Goal: Check status: Check status

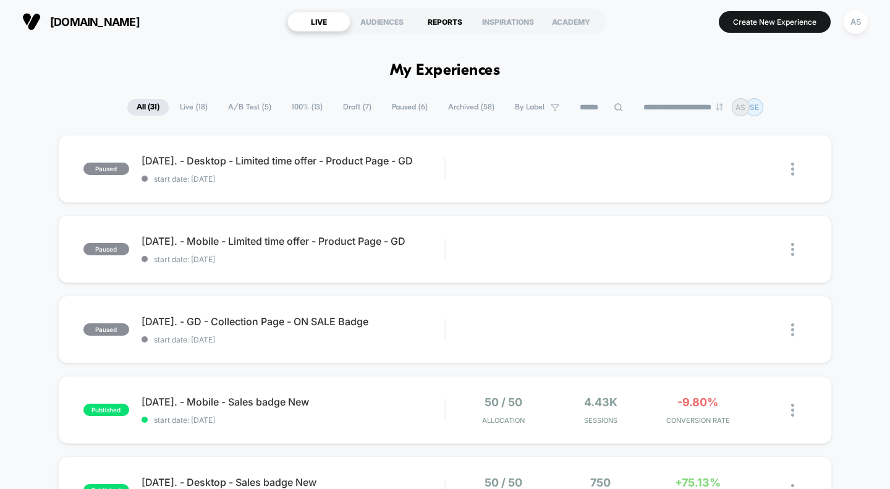
click at [439, 20] on div "REPORTS" at bounding box center [444, 22] width 63 height 20
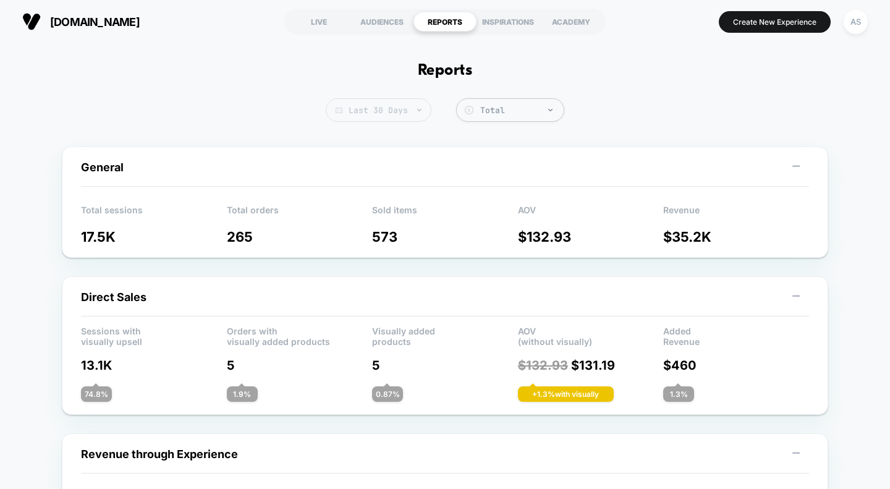
click at [389, 108] on span "Last 30 Days" at bounding box center [379, 109] width 106 height 23
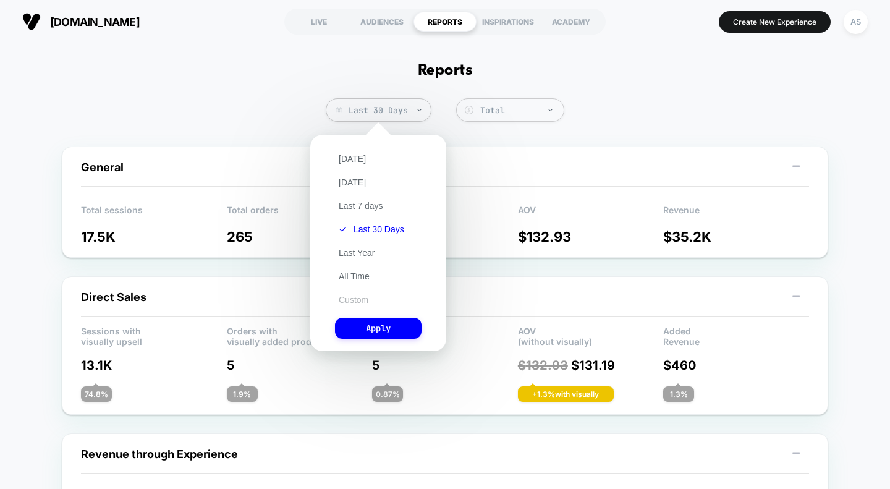
click at [361, 300] on button "Custom" at bounding box center [353, 299] width 37 height 11
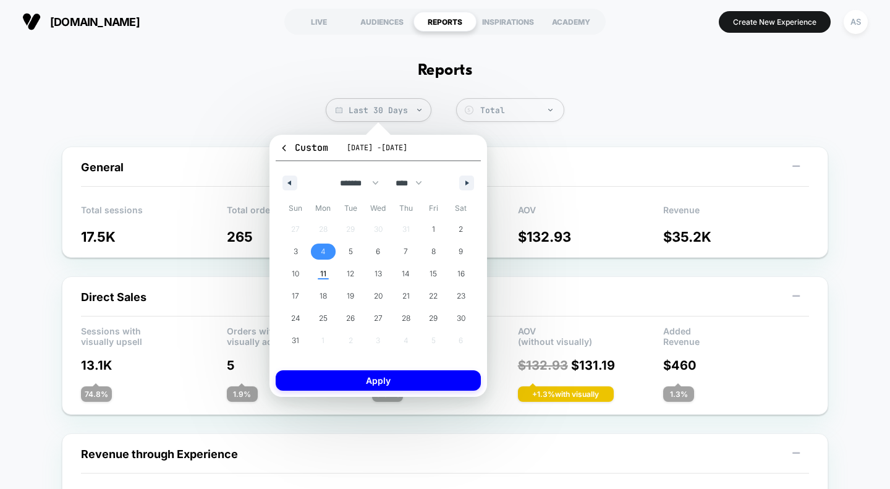
click at [320, 258] on span "4" at bounding box center [323, 251] width 28 height 16
click at [297, 276] on span "10" at bounding box center [295, 274] width 7 height 22
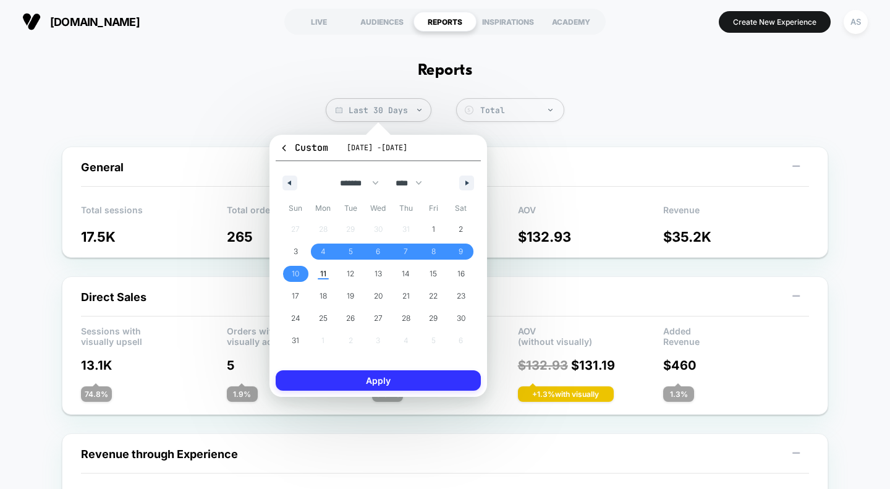
click at [368, 379] on button "Apply" at bounding box center [378, 380] width 205 height 20
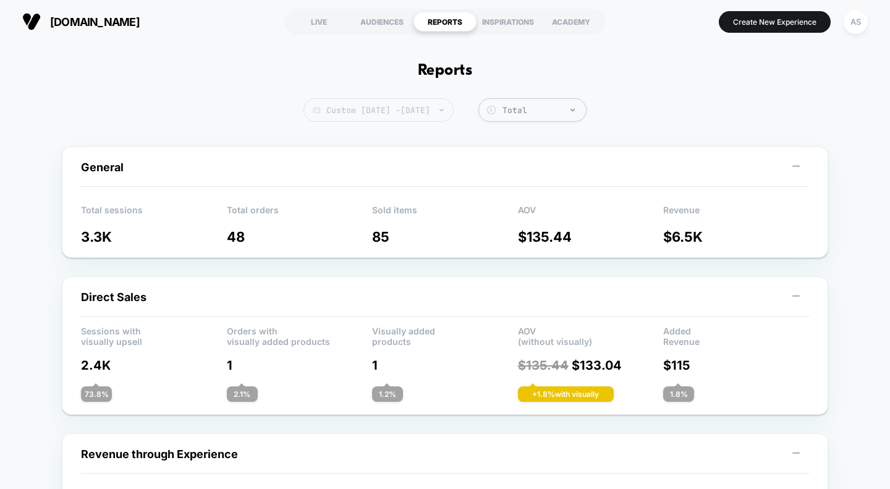
click at [409, 109] on span "Custom [DATE] - [DATE]" at bounding box center [378, 109] width 150 height 23
select select "*"
select select "****"
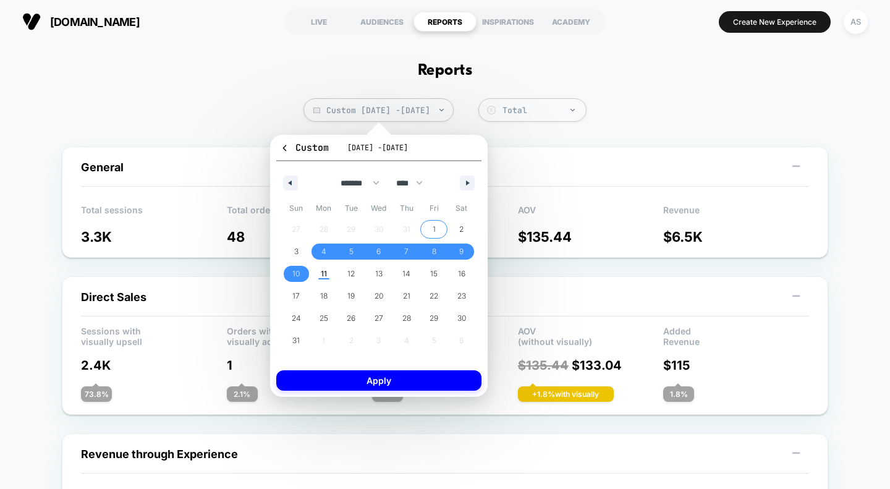
click at [432, 230] on span "1" at bounding box center [433, 229] width 3 height 22
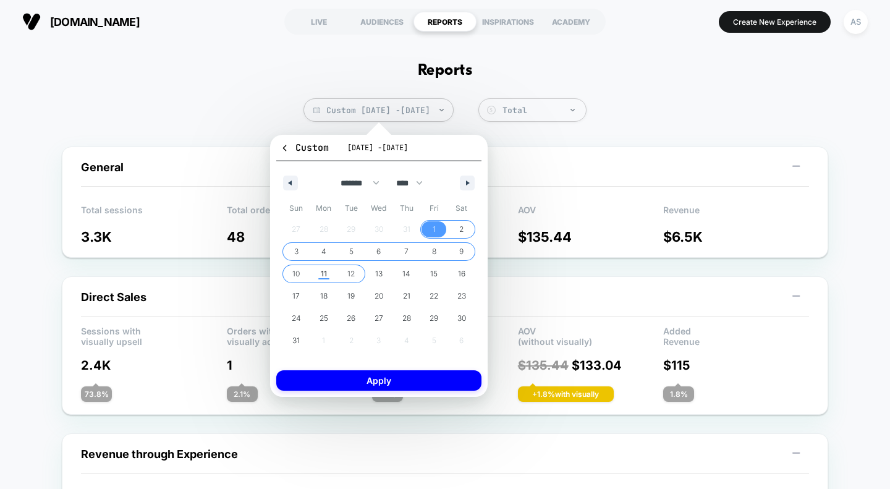
click at [343, 272] on span "12" at bounding box center [351, 274] width 28 height 16
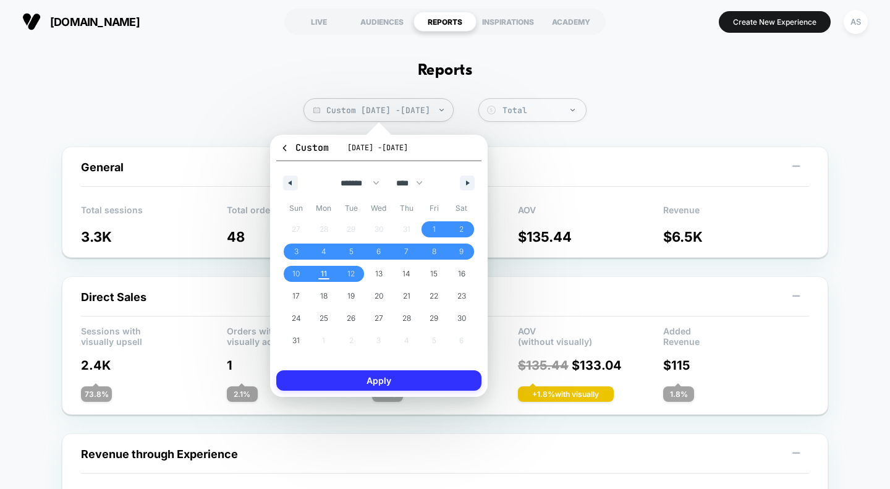
click at [380, 376] on button "Apply" at bounding box center [378, 380] width 205 height 20
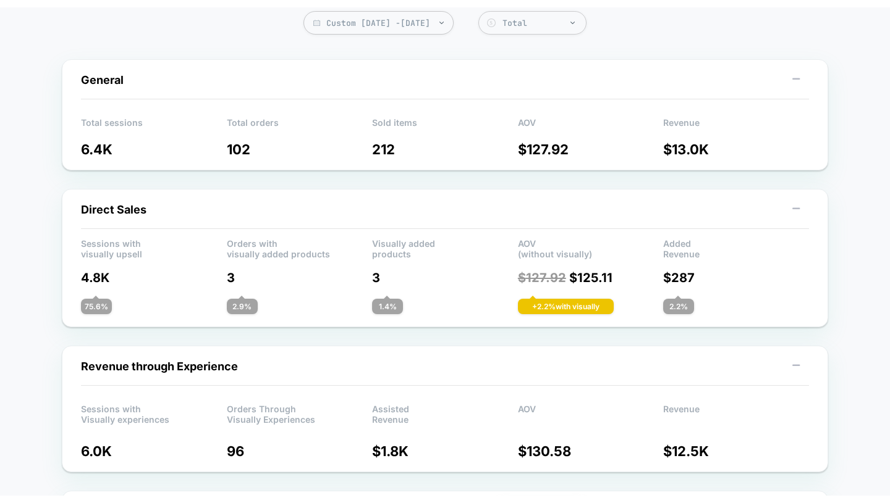
scroll to position [98, 0]
